Goal: Task Accomplishment & Management: Manage account settings

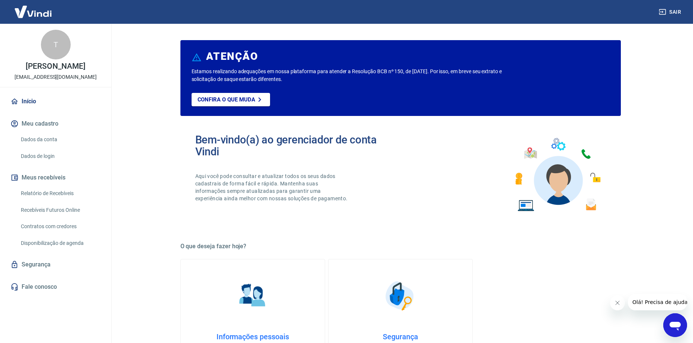
click at [52, 124] on button "Meu cadastro" at bounding box center [55, 124] width 93 height 16
click at [54, 138] on link "Dados da conta" at bounding box center [60, 139] width 84 height 15
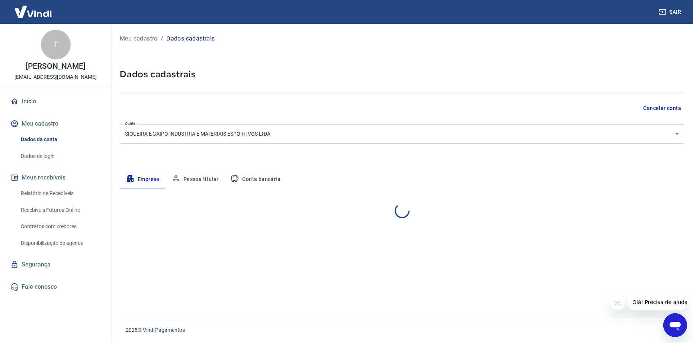
select select "GO"
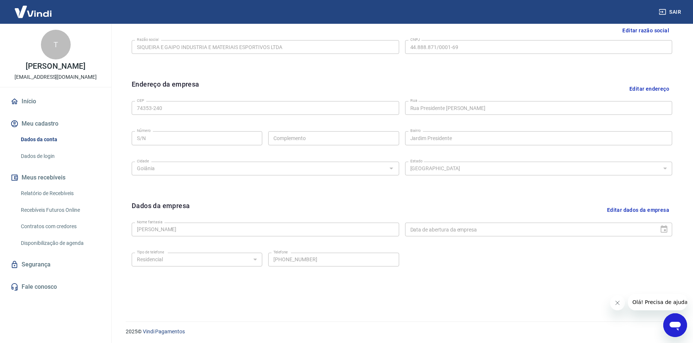
scroll to position [193, 0]
click at [646, 207] on button "Editar dados da empresa" at bounding box center [638, 208] width 68 height 19
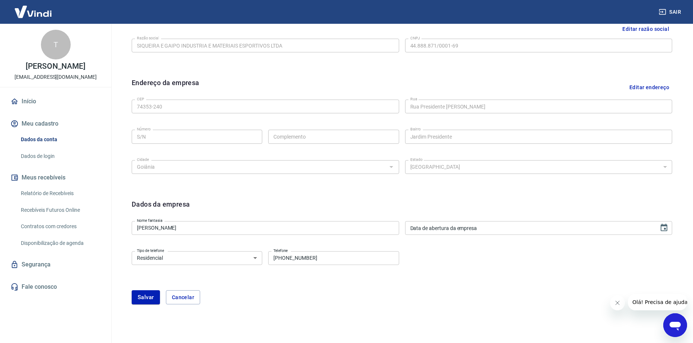
click at [646, 207] on div "Dados da empresa" at bounding box center [402, 208] width 540 height 19
click at [348, 203] on div "Dados da empresa" at bounding box center [402, 208] width 540 height 19
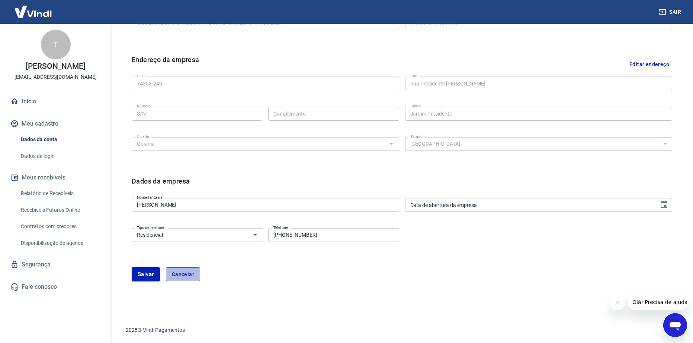
click at [191, 274] on button "Cancelar" at bounding box center [183, 274] width 34 height 14
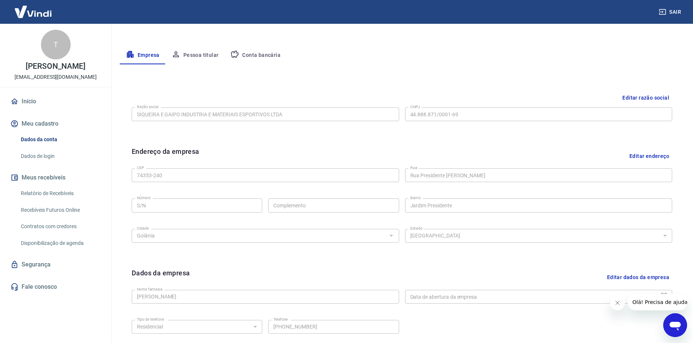
scroll to position [81, 0]
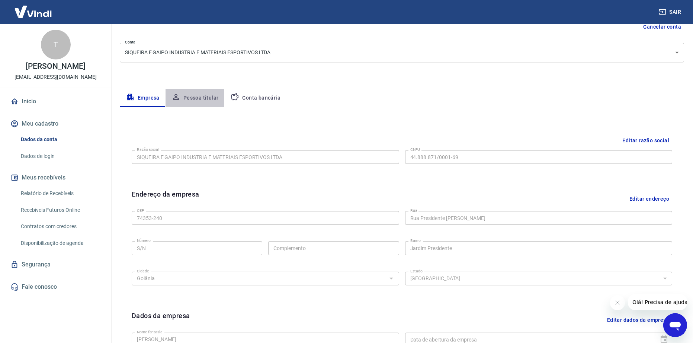
click at [190, 99] on button "Pessoa titular" at bounding box center [194, 98] width 59 height 18
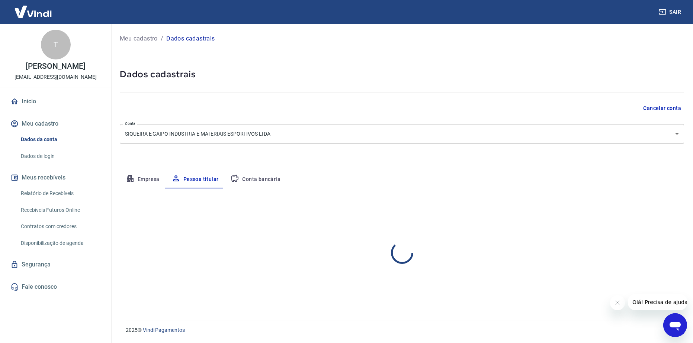
scroll to position [0, 0]
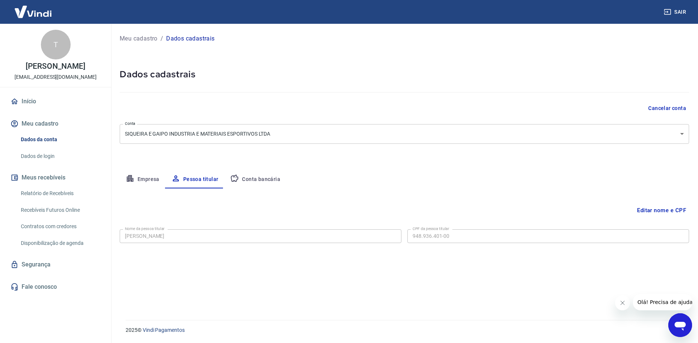
click at [656, 210] on button "Editar nome e CPF" at bounding box center [661, 210] width 55 height 14
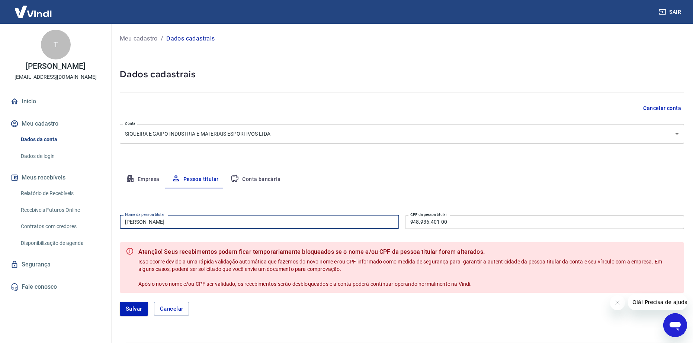
drag, startPoint x: 340, startPoint y: 226, endPoint x: 74, endPoint y: 210, distance: 266.7
click at [70, 213] on div "Sair T Tarcisio Gaipo de Siqueira ti@sbmarcas.com.br Início Meu cadastro Dados …" at bounding box center [346, 171] width 693 height 343
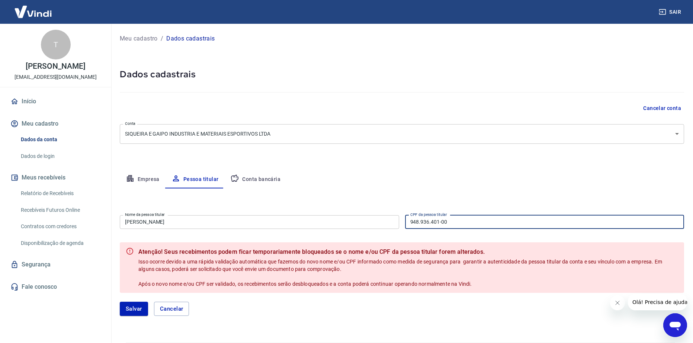
drag, startPoint x: 469, startPoint y: 221, endPoint x: 374, endPoint y: 226, distance: 95.3
click at [374, 226] on div "Nome da pessoa titular [PERSON_NAME] Nome da pessoa titular CPF da pessoa titul…" at bounding box center [402, 221] width 564 height 18
click at [173, 310] on button "Cancelar" at bounding box center [171, 309] width 35 height 14
type input "[PERSON_NAME]"
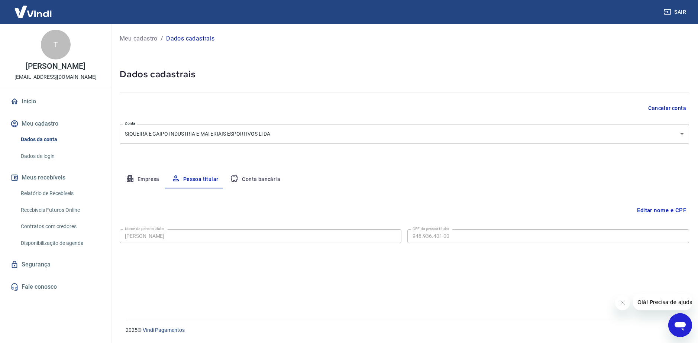
click at [265, 175] on button "Conta bancária" at bounding box center [255, 180] width 62 height 18
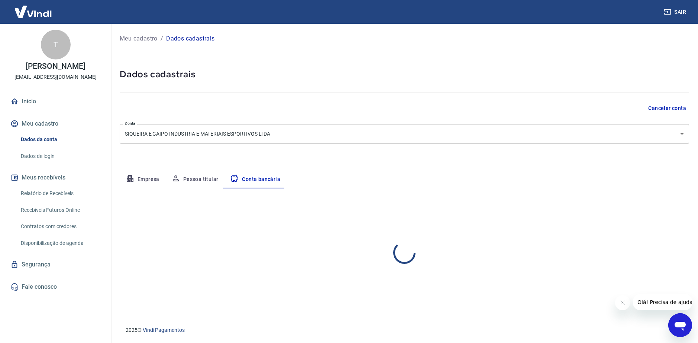
select select "1"
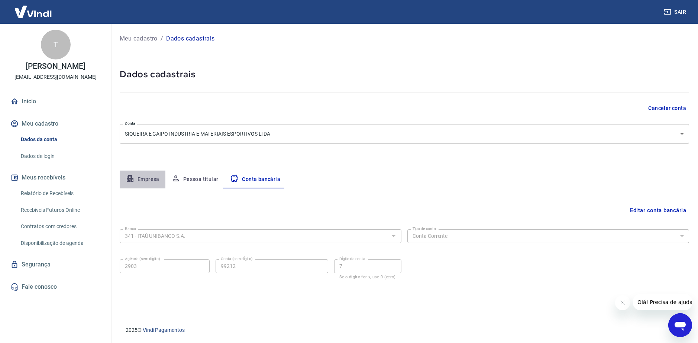
click at [143, 181] on button "Empresa" at bounding box center [143, 180] width 46 height 18
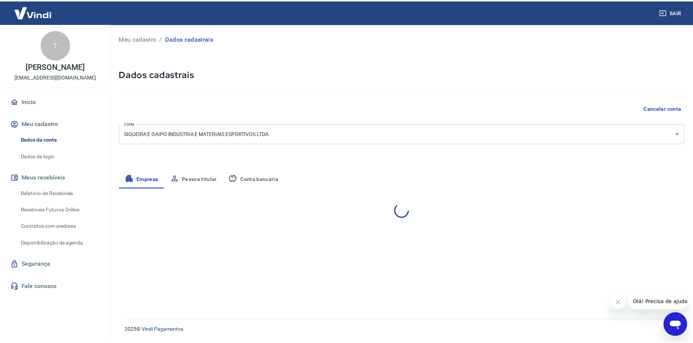
select select "GO"
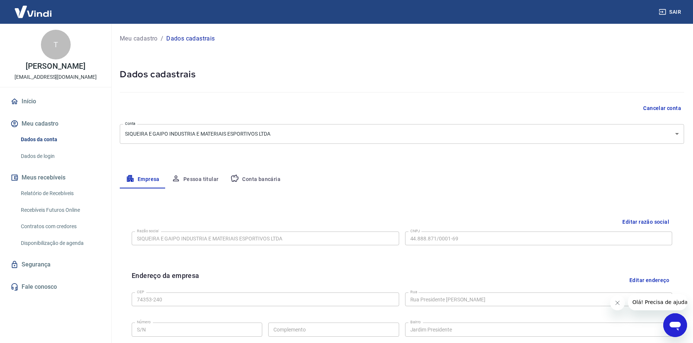
click at [32, 104] on link "Início" at bounding box center [55, 101] width 93 height 16
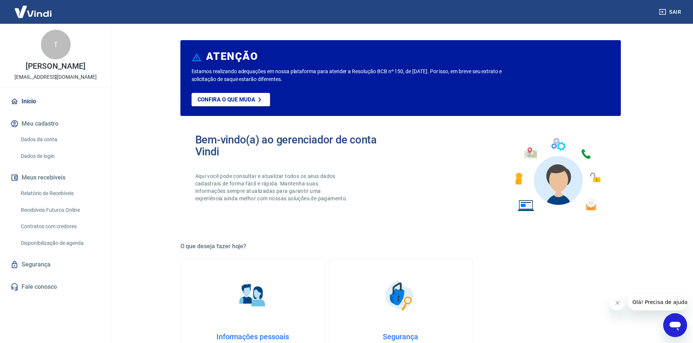
click at [41, 11] on img at bounding box center [33, 11] width 48 height 23
click at [680, 10] on button "Sair" at bounding box center [670, 12] width 27 height 14
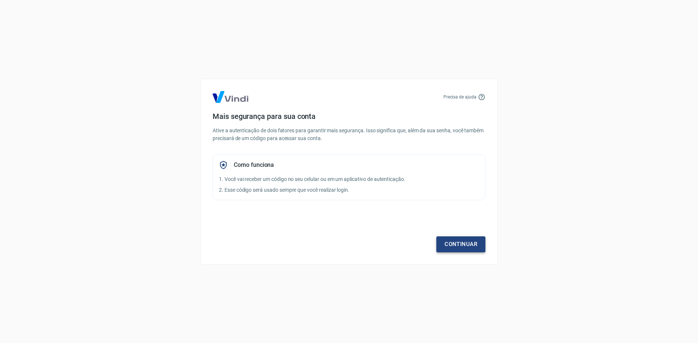
click at [455, 242] on link "Continuar" at bounding box center [460, 244] width 49 height 16
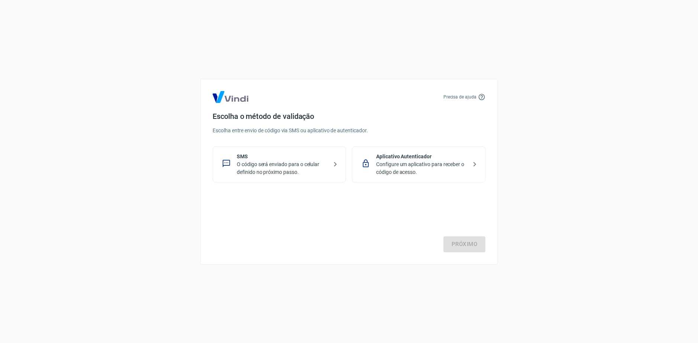
click at [312, 164] on p "O código será enviado para o celular definido no próximo passo." at bounding box center [282, 169] width 91 height 16
click at [465, 243] on link "Próximo" at bounding box center [465, 244] width 42 height 16
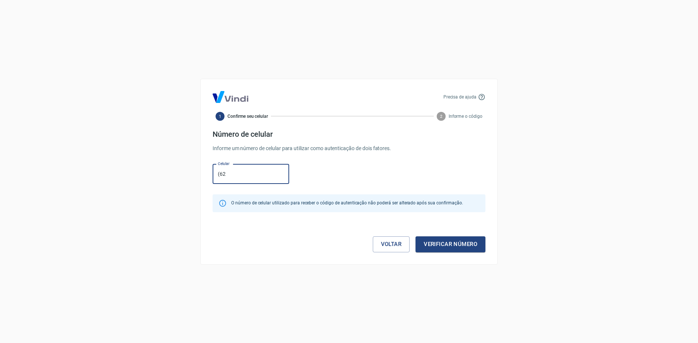
type input "[PHONE_NUMBER]"
click at [449, 244] on button "Verificar número" at bounding box center [451, 244] width 70 height 16
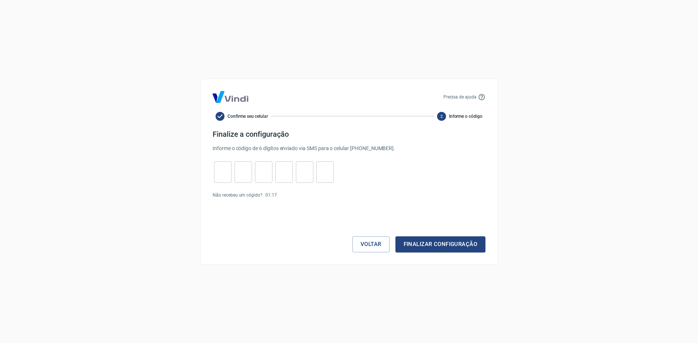
click at [214, 173] on input "tel" at bounding box center [222, 172] width 17 height 16
type input "4"
type input "2"
type input "7"
type input "2"
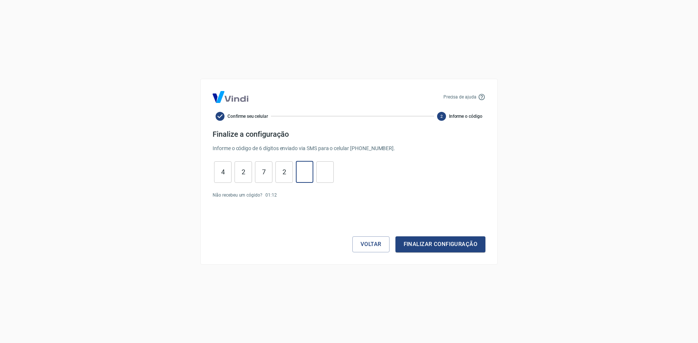
type input "1"
type input "8"
click at [446, 243] on button "Finalizar configuração" at bounding box center [441, 244] width 90 height 16
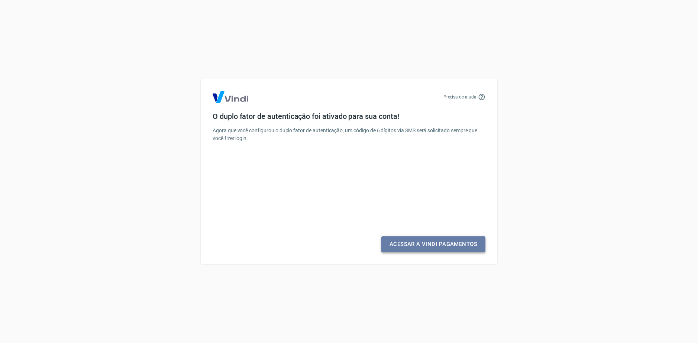
click at [444, 247] on link "Acessar a Vindi Pagamentos" at bounding box center [433, 244] width 104 height 16
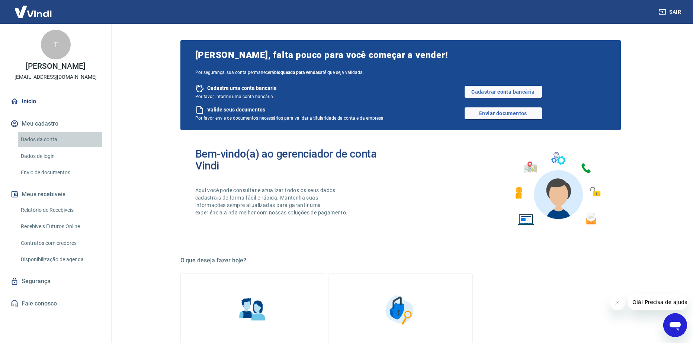
click at [54, 138] on link "Dados da conta" at bounding box center [60, 139] width 84 height 15
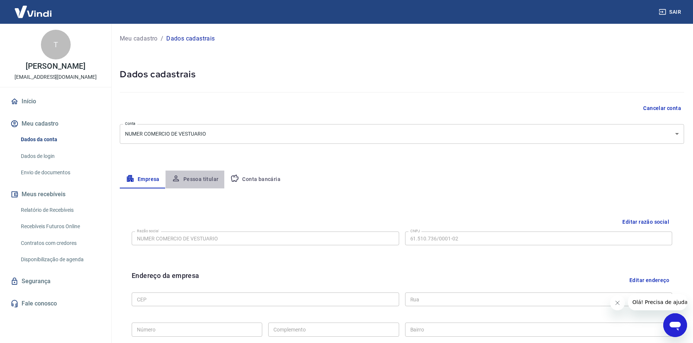
click at [201, 176] on button "Pessoa titular" at bounding box center [194, 180] width 59 height 18
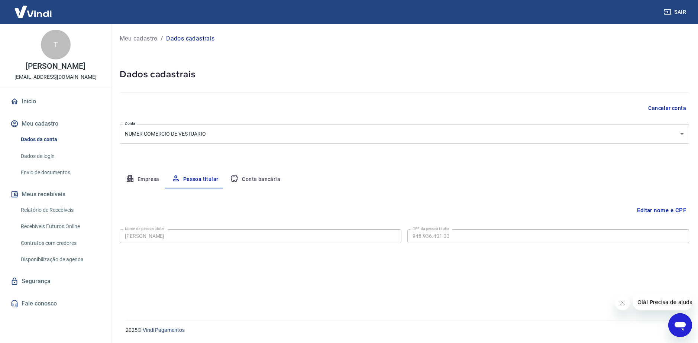
click at [671, 209] on button "Editar nome e CPF" at bounding box center [661, 210] width 55 height 14
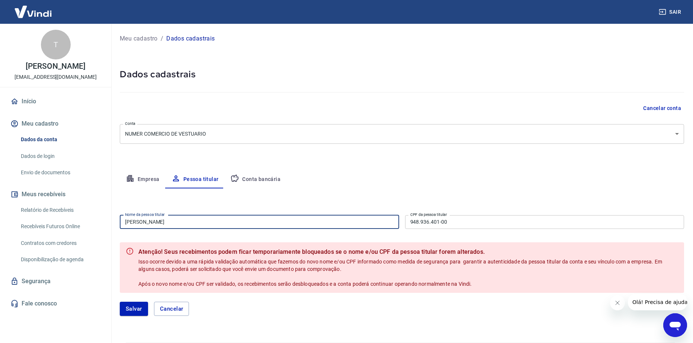
drag, startPoint x: 267, startPoint y: 221, endPoint x: 73, endPoint y: 241, distance: 195.5
click at [81, 228] on div "Sair T [PERSON_NAME] de [PERSON_NAME] [PERSON_NAME][EMAIL_ADDRESS][DOMAIN_NAME]…" at bounding box center [346, 171] width 693 height 343
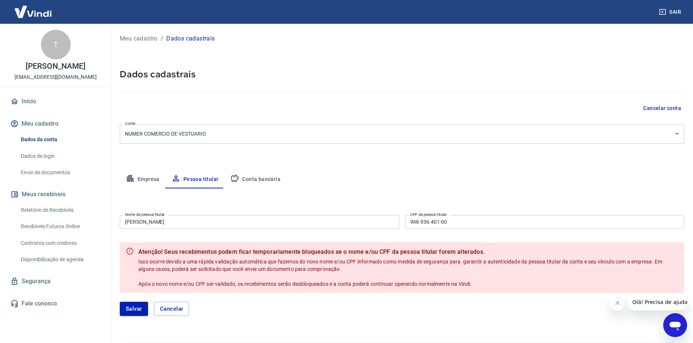
click at [193, 220] on input "[PERSON_NAME]" at bounding box center [259, 222] width 279 height 14
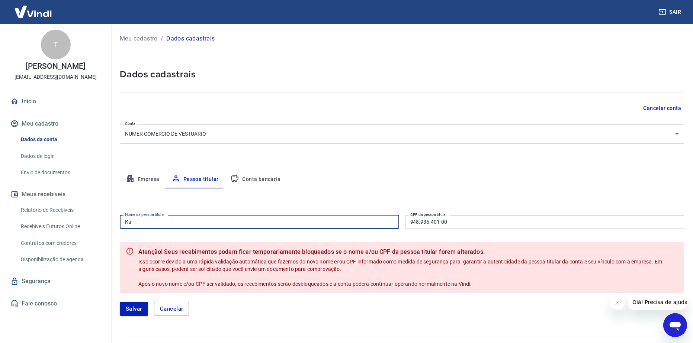
type input "[PERSON_NAME]"
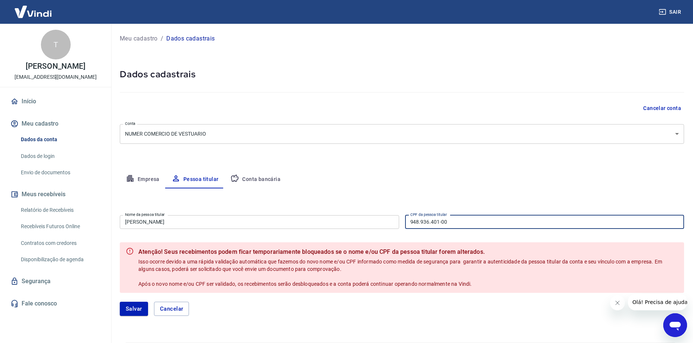
drag, startPoint x: 474, startPoint y: 219, endPoint x: 373, endPoint y: 224, distance: 101.3
click at [373, 224] on div "Nome da pessoa titular [PERSON_NAME] Nome da pessoa titular CPF da pessoa titul…" at bounding box center [402, 221] width 564 height 18
type input "001.688.731-09"
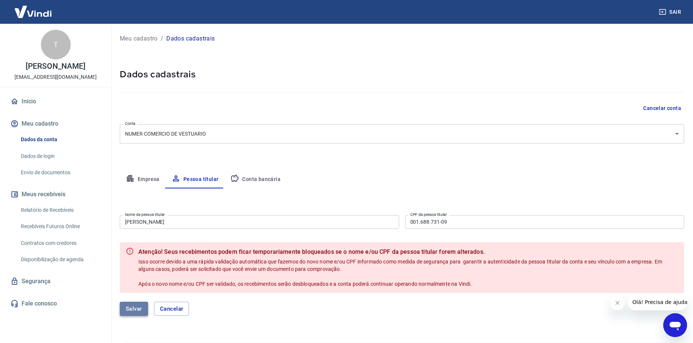
click at [135, 307] on button "Salvar" at bounding box center [134, 309] width 28 height 14
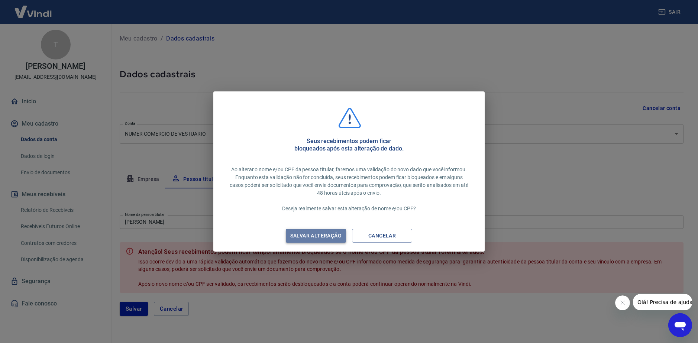
click at [315, 235] on div "Salvar alteração" at bounding box center [315, 235] width 69 height 9
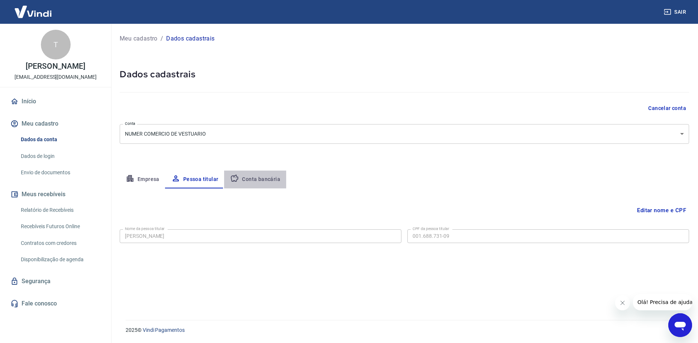
click at [263, 182] on button "Conta bancária" at bounding box center [255, 180] width 62 height 18
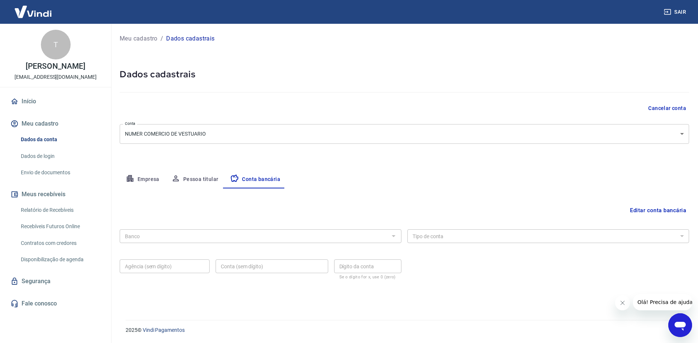
click at [31, 101] on link "Início" at bounding box center [55, 101] width 93 height 16
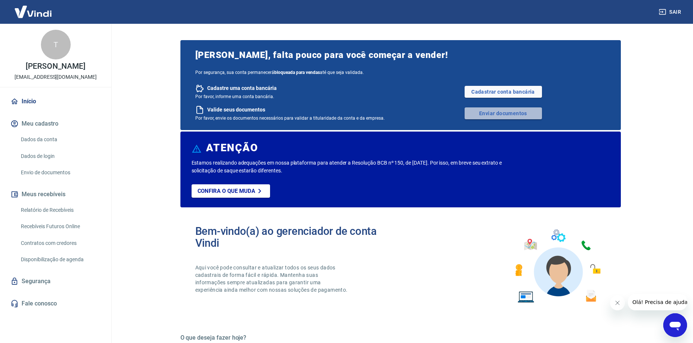
drag, startPoint x: 507, startPoint y: 112, endPoint x: 508, endPoint y: 117, distance: 4.8
click at [508, 113] on link "Enviar documentos" at bounding box center [502, 113] width 77 height 12
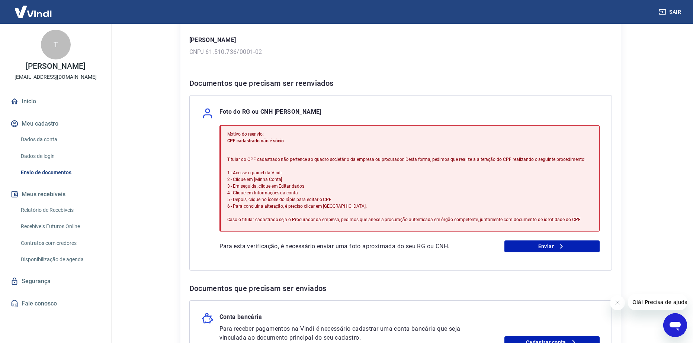
scroll to position [103, 0]
click at [541, 244] on link "Enviar" at bounding box center [551, 246] width 95 height 12
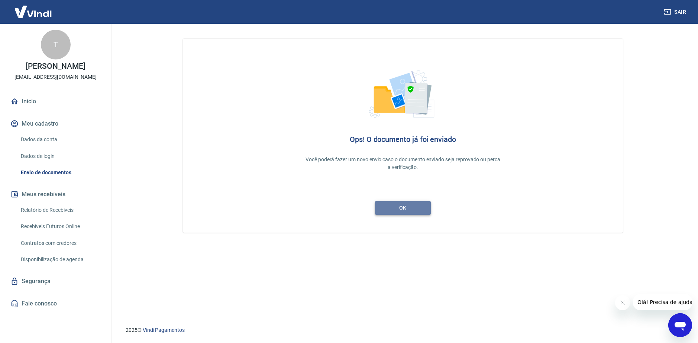
click at [404, 211] on link "ok" at bounding box center [403, 208] width 56 height 14
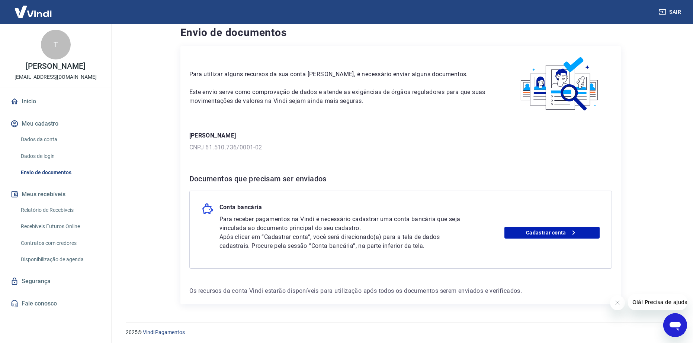
scroll to position [10, 0]
